Goal: Transaction & Acquisition: Purchase product/service

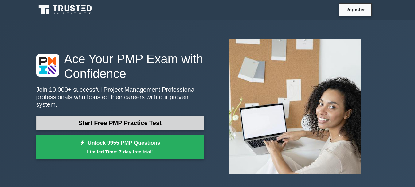
click at [109, 119] on link "Start Free PMP Practice Test" at bounding box center [120, 122] width 168 height 15
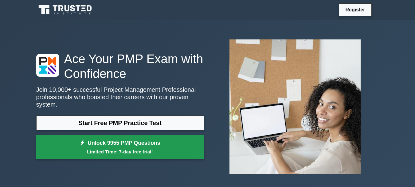
click at [126, 143] on link "Unlock 9955 PMP Questions Limited Time: 7-day free trial!" at bounding box center [120, 147] width 168 height 25
